Goal: Check status: Check status

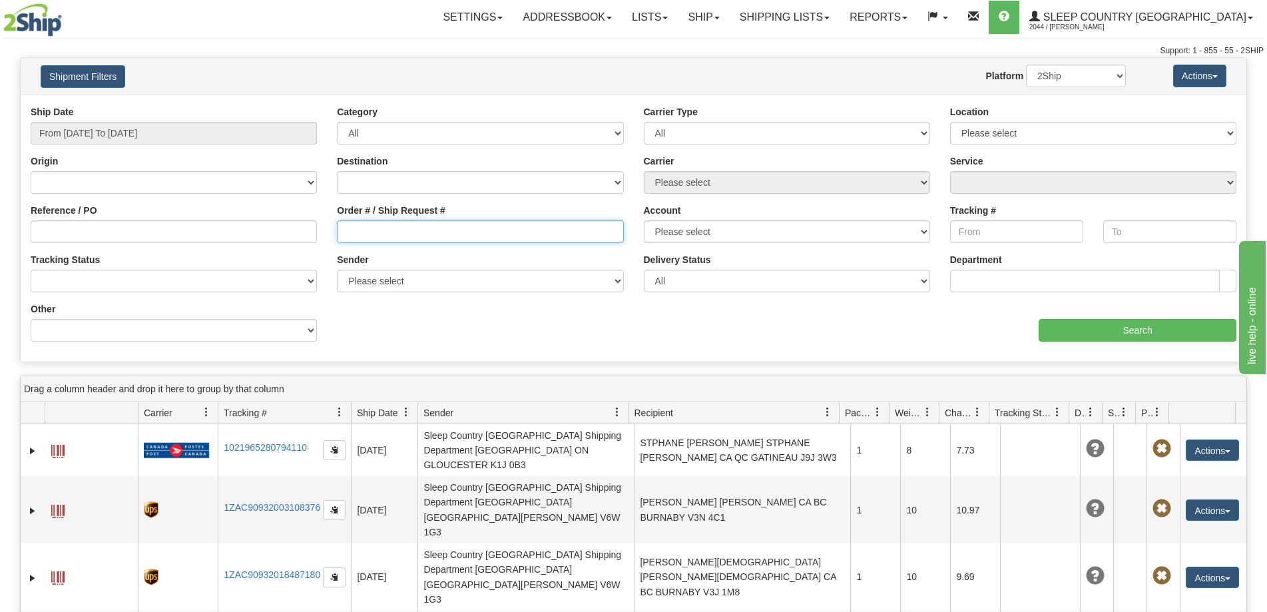
drag, startPoint x: 375, startPoint y: 225, endPoint x: 443, endPoint y: 240, distance: 69.6
click at [375, 224] on input "Order # / Ship Request #" at bounding box center [480, 231] width 286 height 23
paste input "9000I045478"
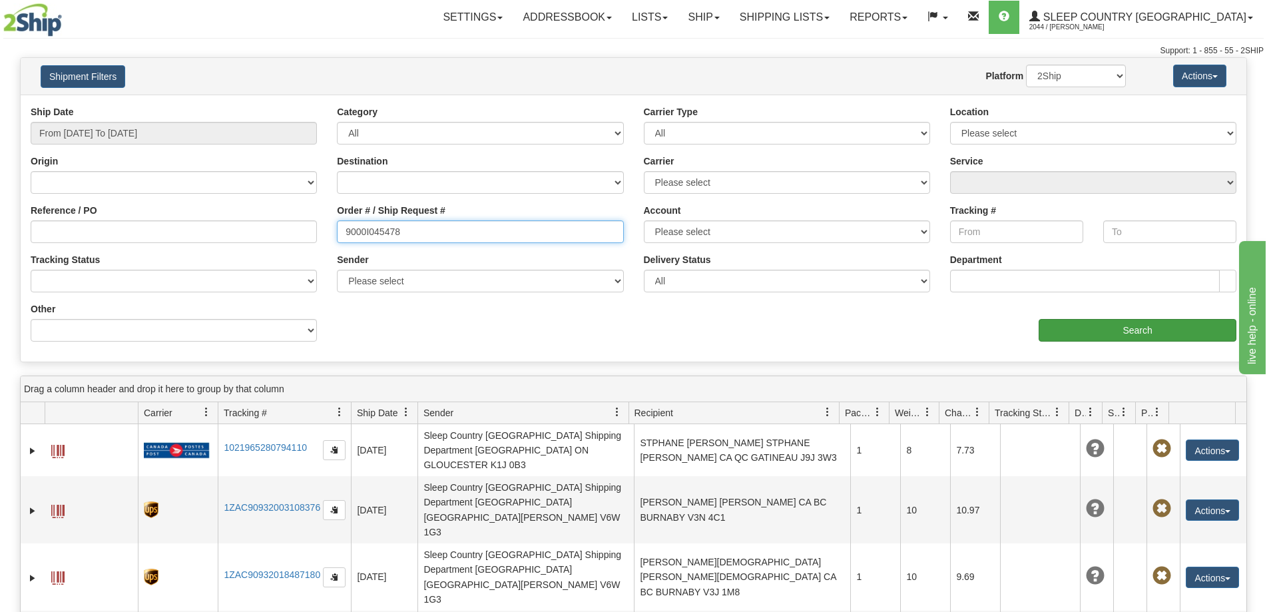
type input "9000I045478"
click at [1172, 329] on input "Search" at bounding box center [1137, 330] width 198 height 23
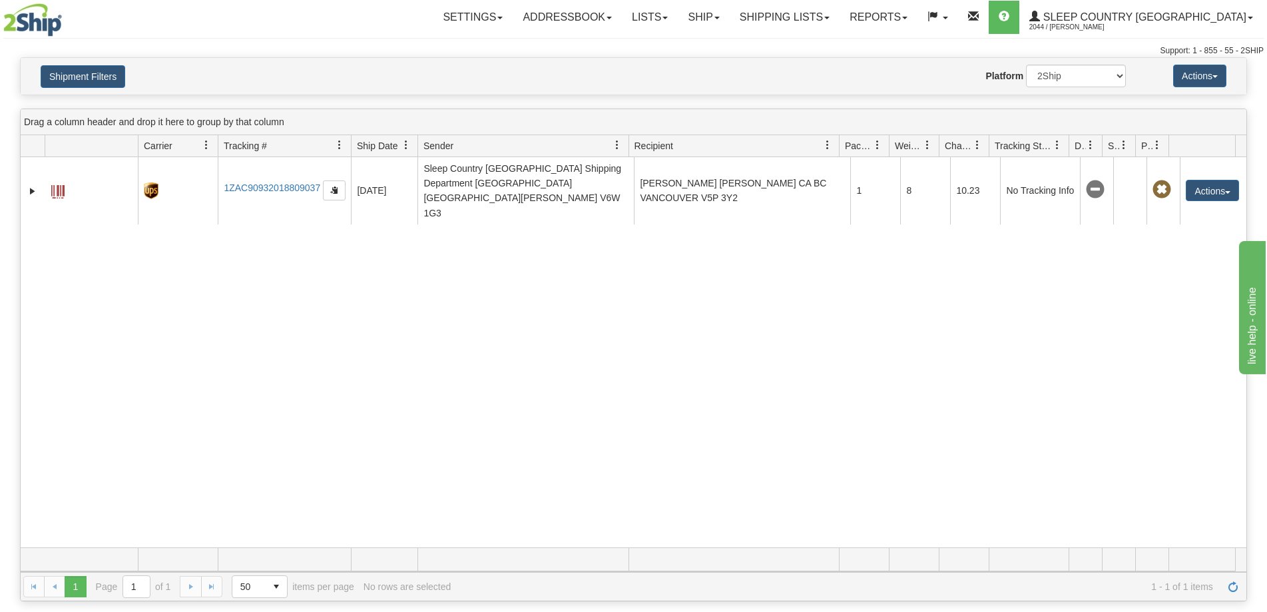
drag, startPoint x: 343, startPoint y: 270, endPoint x: 336, endPoint y: 256, distance: 15.5
click at [343, 270] on div "31551958 2044 1ZAC90932018809037 [DATE] [DATE] 02:27:44 PM Sleep Country [GEOGR…" at bounding box center [633, 352] width 1225 height 390
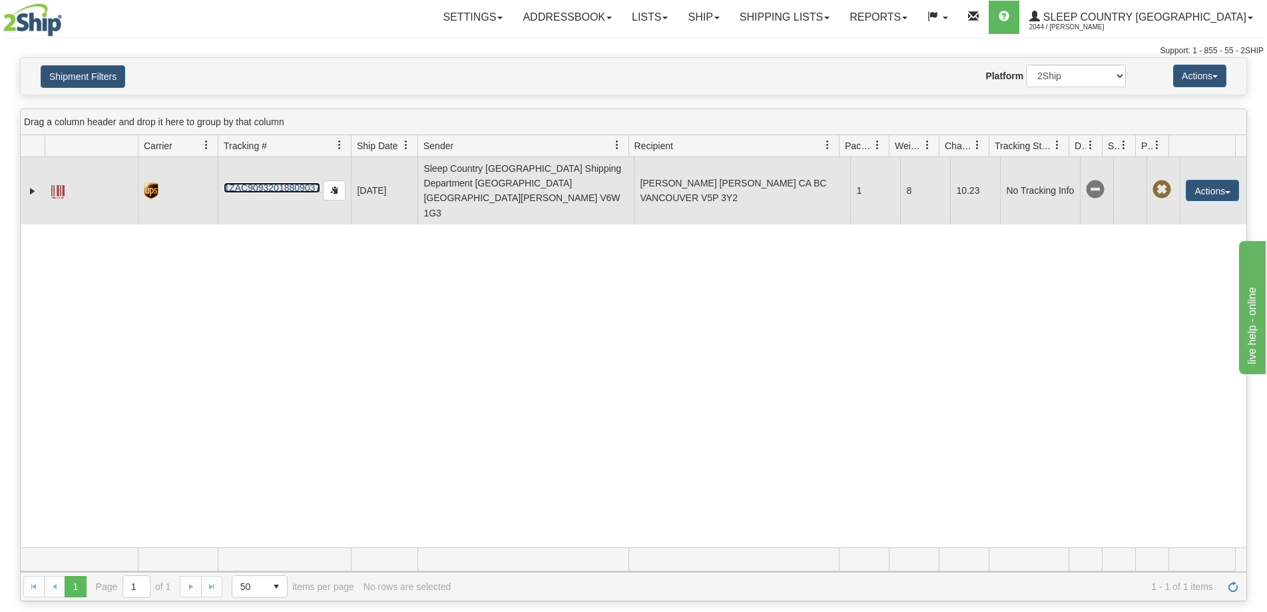
click at [278, 182] on link "1ZAC90932018809037" at bounding box center [272, 187] width 97 height 11
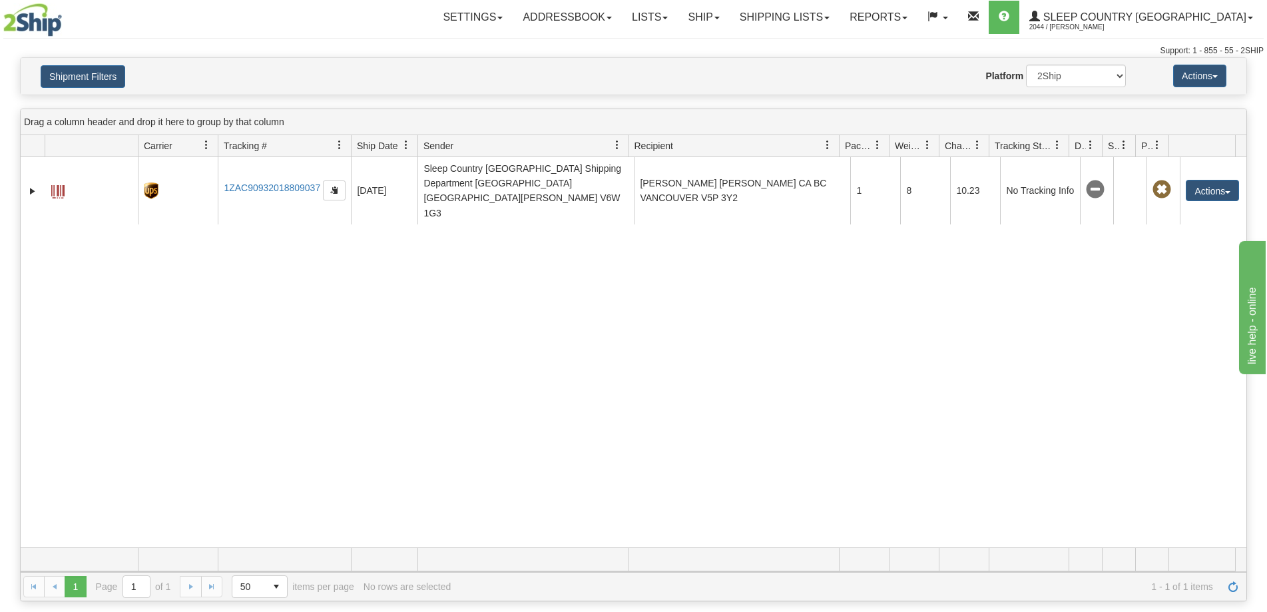
click at [427, 387] on div "31551958 2044 1ZAC90932018809037 [DATE] [DATE] 02:27:44 PM Sleep Country [GEOGR…" at bounding box center [633, 352] width 1225 height 390
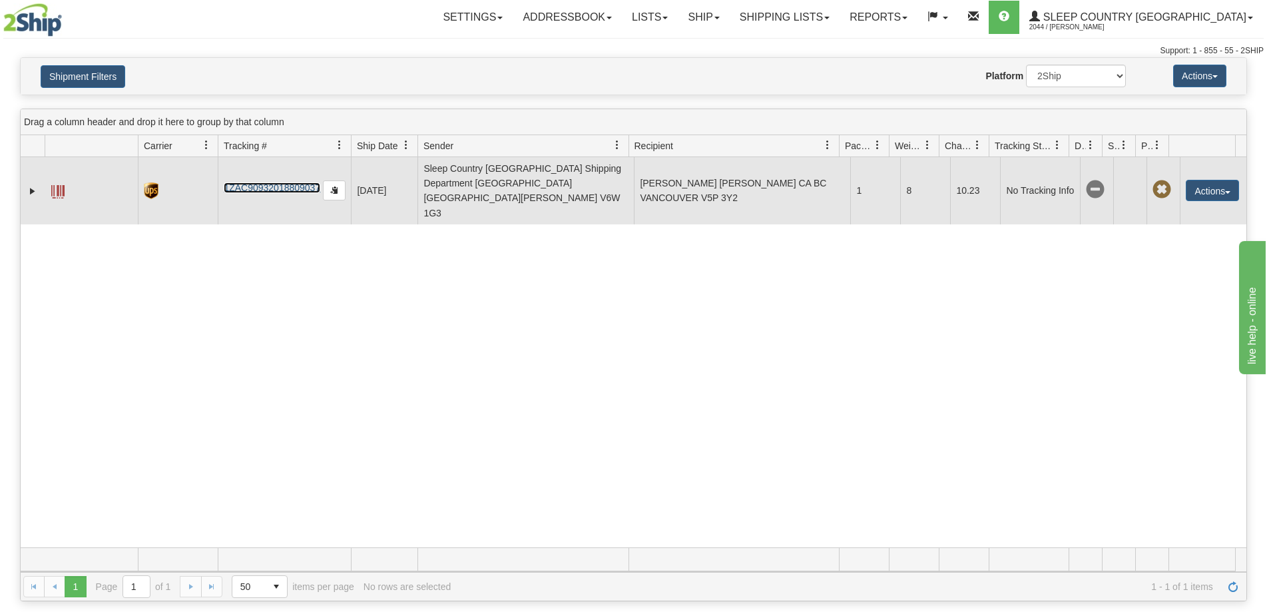
click at [252, 182] on link "1ZAC90932018809037" at bounding box center [272, 187] width 97 height 11
